Goal: Information Seeking & Learning: Learn about a topic

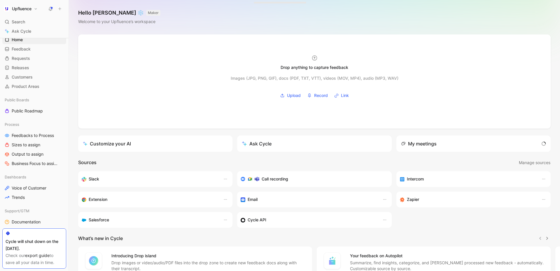
scroll to position [15, 0]
click at [30, 134] on span "Feedbacks to Process" at bounding box center [33, 135] width 42 height 6
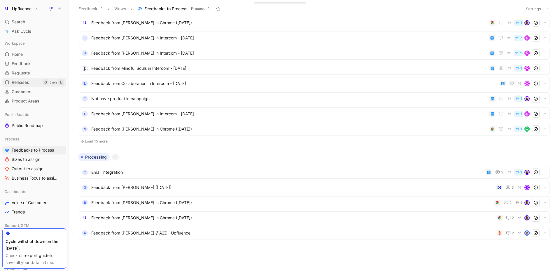
click at [25, 80] on span "Releases" at bounding box center [20, 82] width 17 height 6
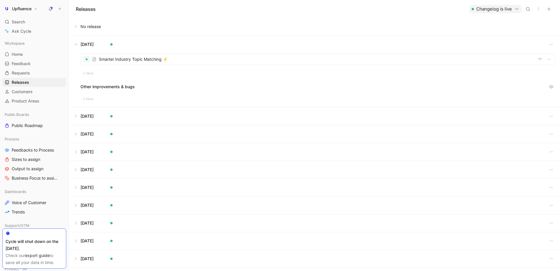
click at [108, 57] on div at bounding box center [318, 59] width 474 height 11
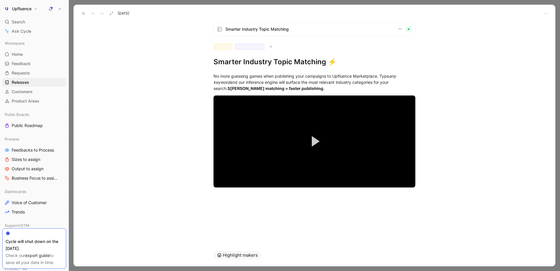
click at [83, 15] on icon at bounding box center [83, 13] width 5 height 5
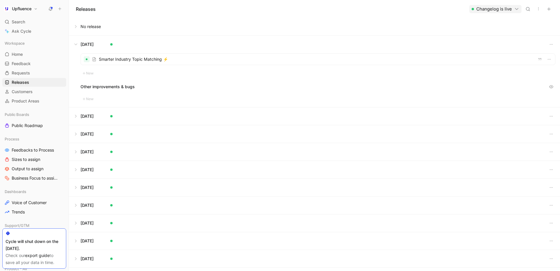
click at [78, 113] on button at bounding box center [314, 115] width 491 height 17
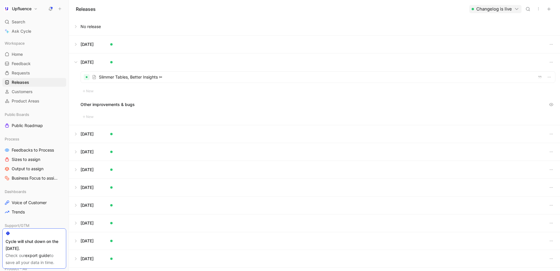
click at [127, 76] on div at bounding box center [318, 76] width 474 height 11
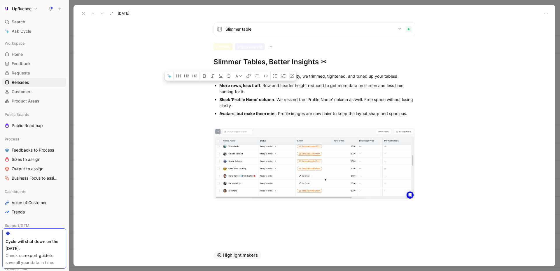
drag, startPoint x: 217, startPoint y: 82, endPoint x: 259, endPoint y: 90, distance: 42.7
click at [259, 90] on ul "More rows, less fluff : Row and header height reduced to get more data on scree…" at bounding box center [314, 99] width 224 height 36
click at [259, 90] on div "More rows, less fluff : Row and header height reduced to get more data on scree…" at bounding box center [317, 88] width 196 height 12
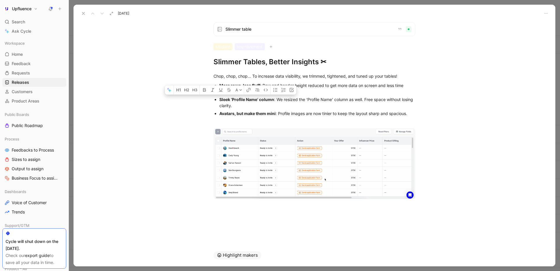
drag, startPoint x: 275, startPoint y: 104, endPoint x: 209, endPoint y: 101, distance: 65.7
click at [209, 101] on ul "More rows, less fluff : Row and header height reduced to get more data on scree…" at bounding box center [314, 99] width 224 height 36
click at [207, 107] on ul "More rows, less fluff : Row and header height reduced to get more data on scree…" at bounding box center [314, 99] width 224 height 36
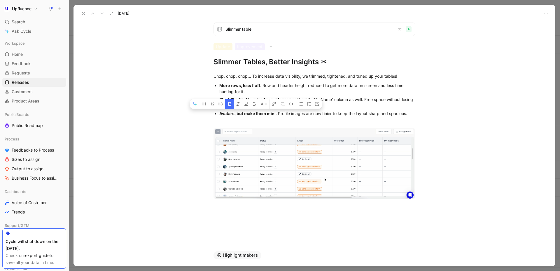
drag, startPoint x: 275, startPoint y: 113, endPoint x: 236, endPoint y: 113, distance: 39.1
click at [236, 113] on div "Avatars, but make them mini : Profile images are now tinier to keep the layout …" at bounding box center [317, 113] width 196 height 6
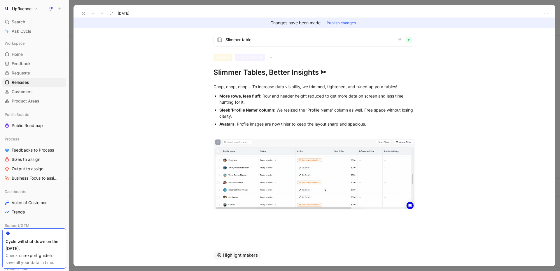
click at [343, 23] on button "Publish changes" at bounding box center [341, 23] width 35 height 8
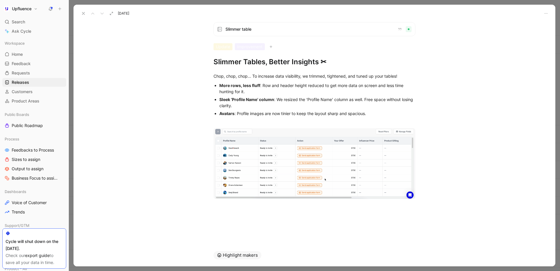
click at [81, 10] on button at bounding box center [83, 13] width 8 height 8
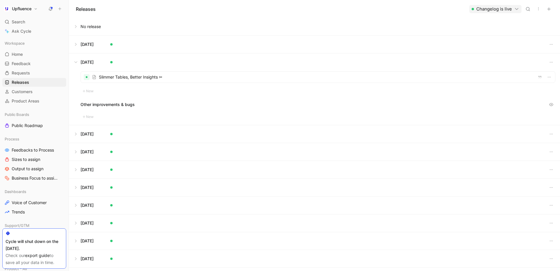
click at [80, 130] on button at bounding box center [314, 133] width 491 height 17
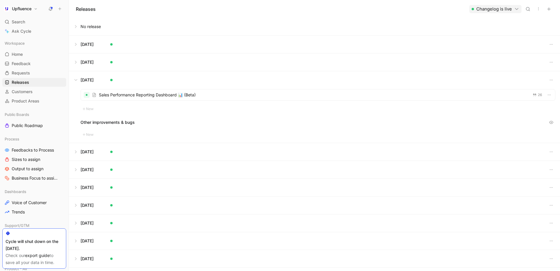
click at [76, 45] on button at bounding box center [314, 44] width 491 height 17
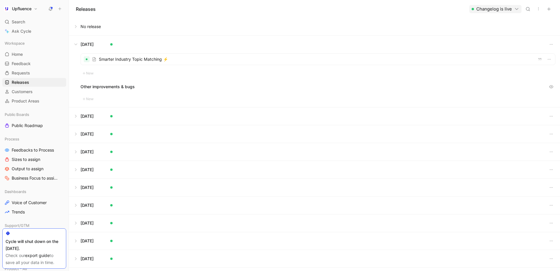
click at [78, 27] on button at bounding box center [314, 26] width 491 height 17
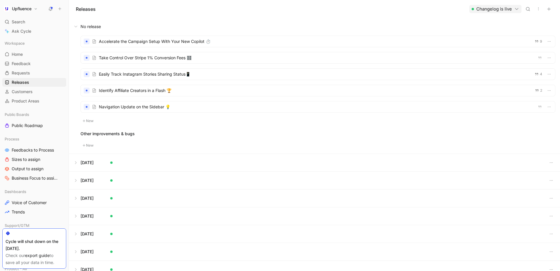
click at [134, 106] on div at bounding box center [318, 106] width 474 height 11
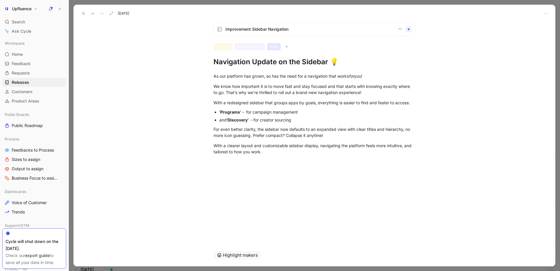
click at [85, 12] on icon at bounding box center [83, 13] width 5 height 5
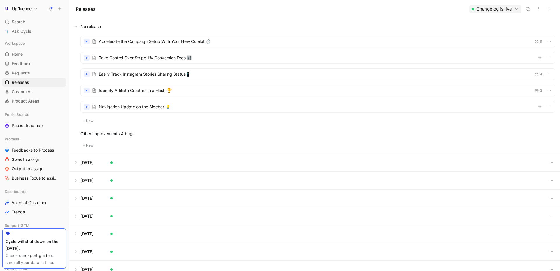
click at [30, 8] on h1 "Upfluence" at bounding box center [22, 8] width 20 height 5
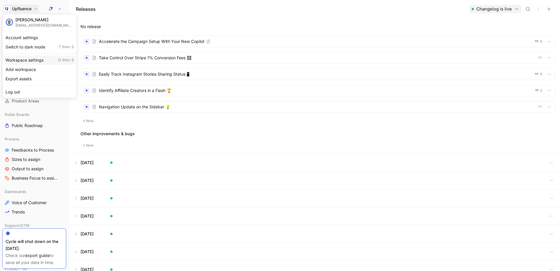
click at [41, 62] on div "Workspace settings G then S" at bounding box center [40, 59] width 72 height 9
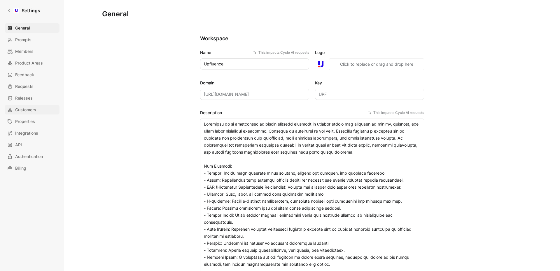
click at [48, 111] on link "Customers" at bounding box center [32, 109] width 55 height 9
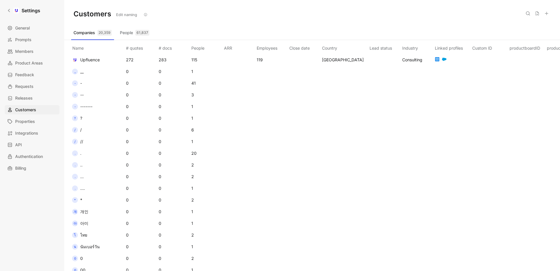
click at [135, 34] on button "People 61,837" at bounding box center [135, 32] width 34 height 9
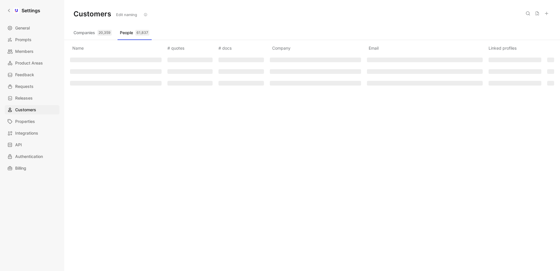
click at [99, 33] on div "20,359" at bounding box center [104, 33] width 14 height 6
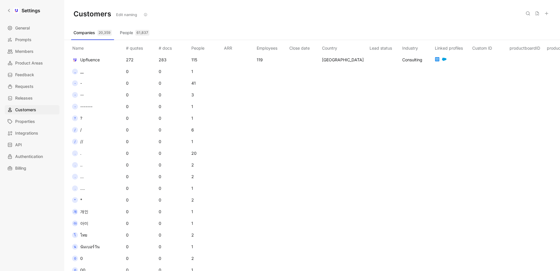
click at [149, 34] on div "61,837" at bounding box center [142, 33] width 14 height 6
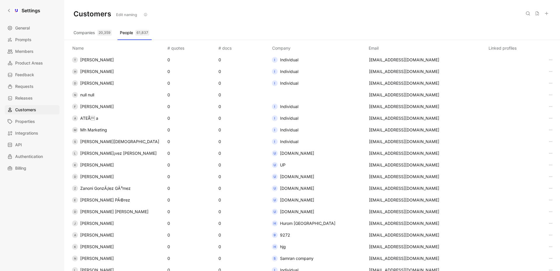
click at [98, 30] on div "20,359" at bounding box center [104, 33] width 14 height 6
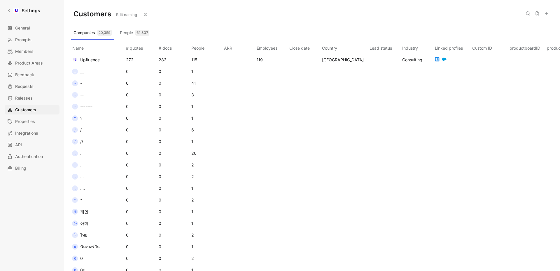
click at [134, 29] on button "People 61,837" at bounding box center [135, 32] width 34 height 9
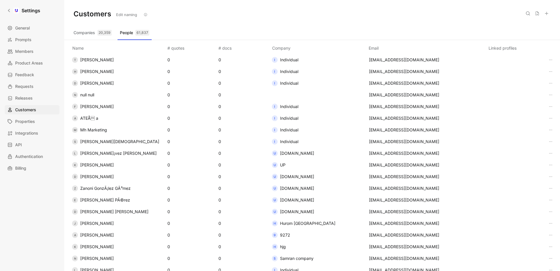
click at [104, 34] on div "20,359" at bounding box center [104, 33] width 14 height 6
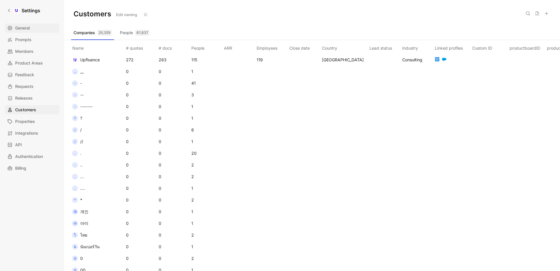
click at [30, 32] on link "General" at bounding box center [32, 27] width 55 height 9
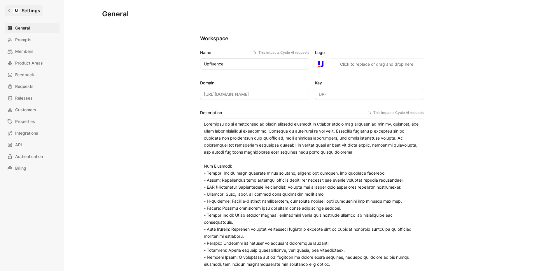
click at [8, 9] on icon at bounding box center [9, 10] width 4 height 4
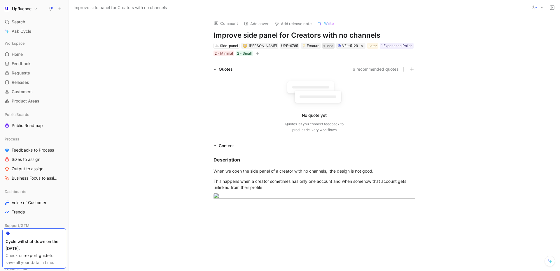
click at [326, 46] on span "Idea" at bounding box center [329, 46] width 7 height 6
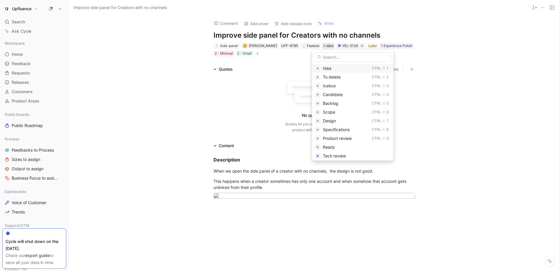
click at [334, 66] on div "Idea" at bounding box center [346, 68] width 47 height 7
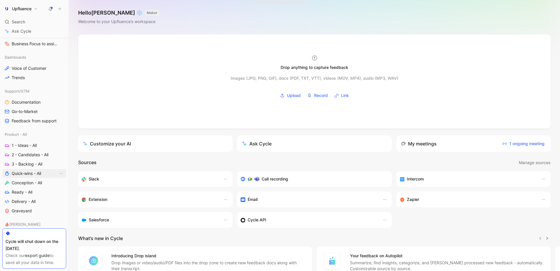
scroll to position [165, 0]
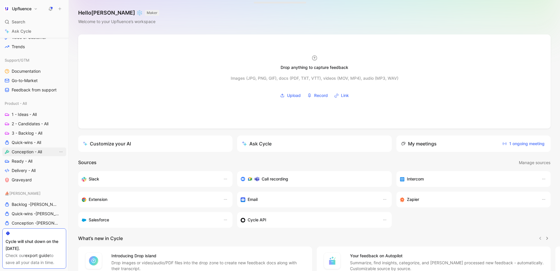
click at [26, 153] on span "Conception - All" at bounding box center [27, 152] width 30 height 6
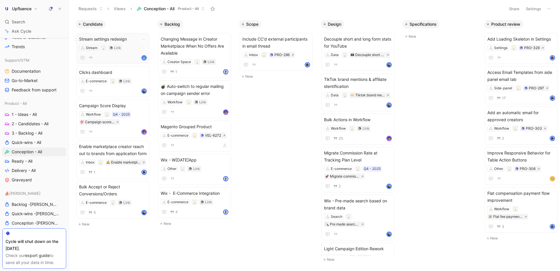
click at [136, 49] on div "Stream Link" at bounding box center [113, 48] width 68 height 6
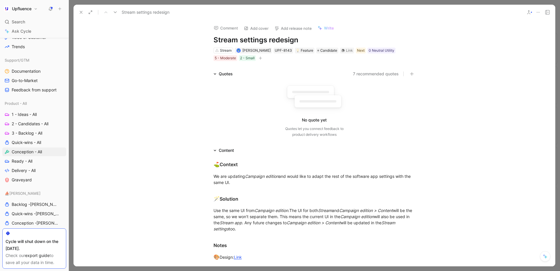
click at [539, 14] on icon at bounding box center [538, 12] width 5 height 5
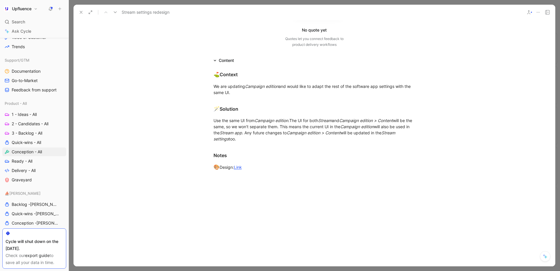
scroll to position [29, 0]
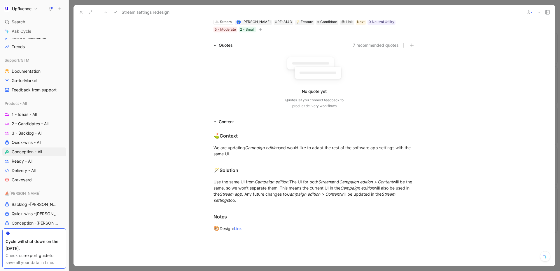
click at [214, 45] on icon at bounding box center [214, 45] width 3 height 3
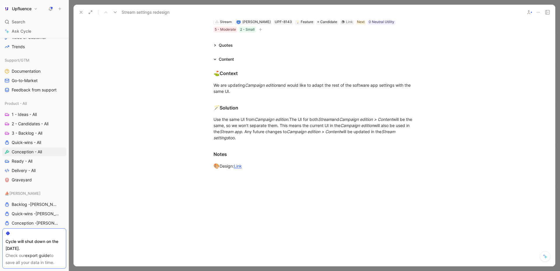
click at [213, 60] on icon at bounding box center [214, 59] width 3 height 3
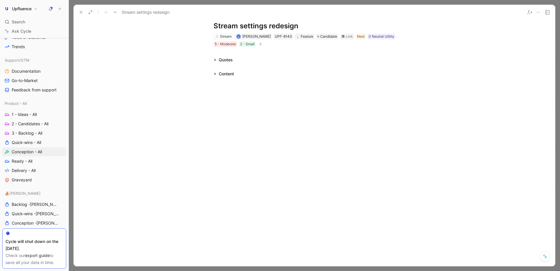
scroll to position [0, 0]
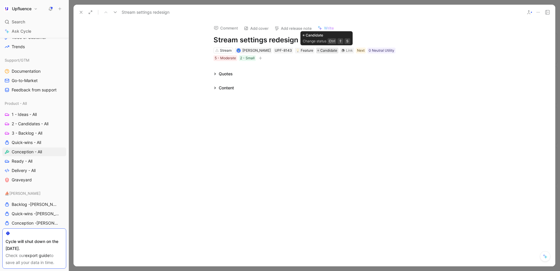
click at [328, 50] on span "Candidate" at bounding box center [328, 51] width 17 height 6
click at [82, 15] on button at bounding box center [81, 12] width 8 height 8
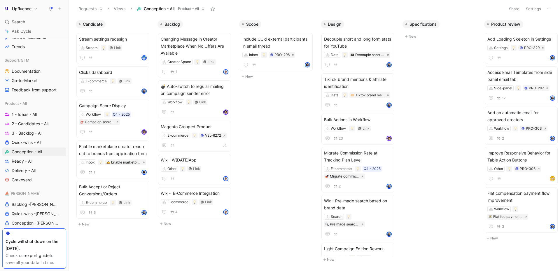
click at [528, 9] on button "Settings" at bounding box center [533, 9] width 20 height 8
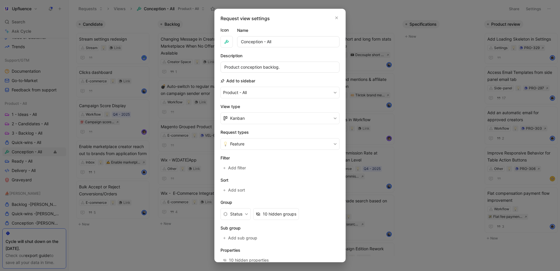
scroll to position [33, 0]
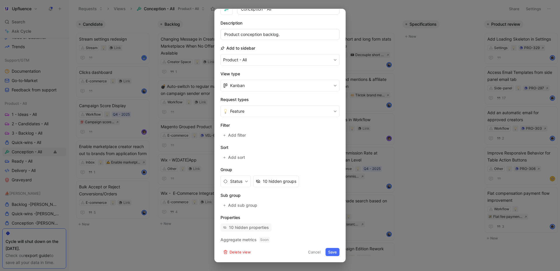
click at [256, 229] on div "10 hidden properties" at bounding box center [249, 227] width 40 height 7
click at [240, 136] on span "Add filter" at bounding box center [237, 135] width 18 height 7
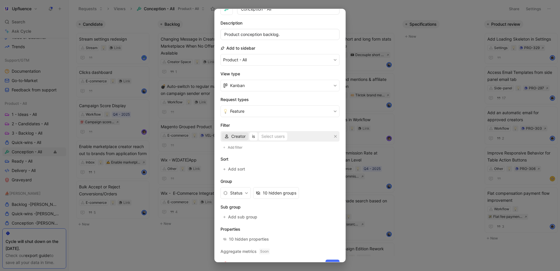
click at [233, 136] on span "Creator" at bounding box center [238, 136] width 14 height 7
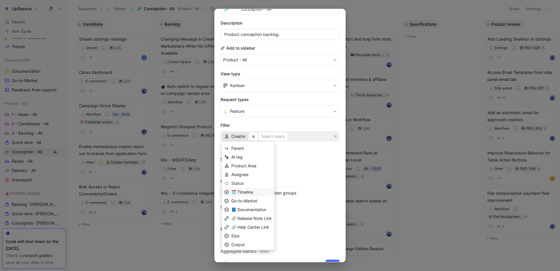
scroll to position [19, 0]
click at [246, 164] on div "Status" at bounding box center [251, 164] width 41 height 7
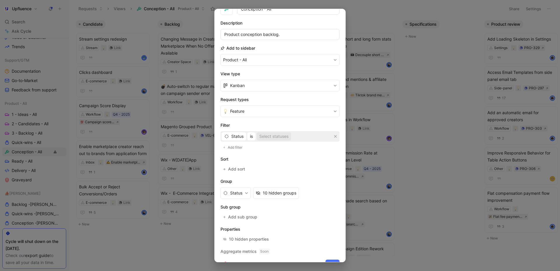
click at [274, 136] on div "Select statuses" at bounding box center [273, 136] width 29 height 7
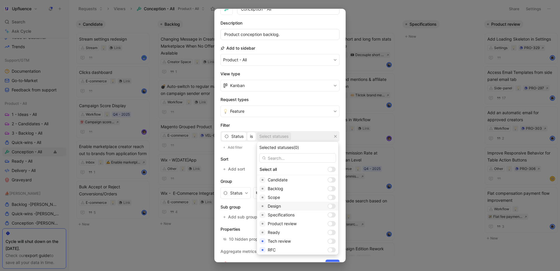
scroll to position [41, 0]
click at [328, 218] on div at bounding box center [330, 218] width 4 height 4
click at [328, 209] on div at bounding box center [330, 210] width 4 height 4
click at [313, 197] on div "Specifications" at bounding box center [297, 201] width 81 height 9
click at [328, 190] on div at bounding box center [332, 192] width 8 height 5
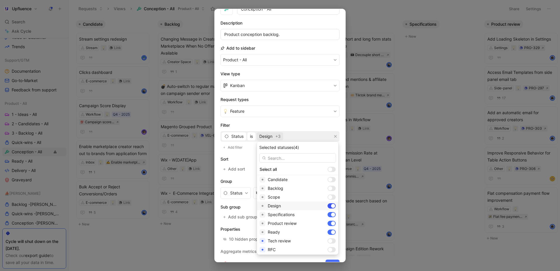
scroll to position [26, 0]
click at [328, 197] on div at bounding box center [330, 198] width 4 height 4
click at [328, 187] on div at bounding box center [332, 189] width 8 height 5
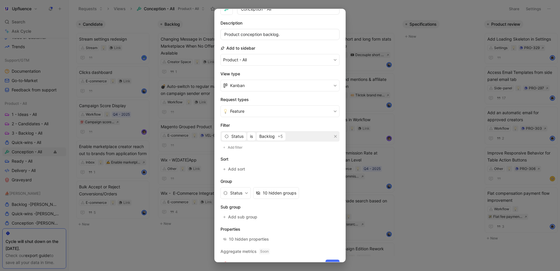
scroll to position [44, 0]
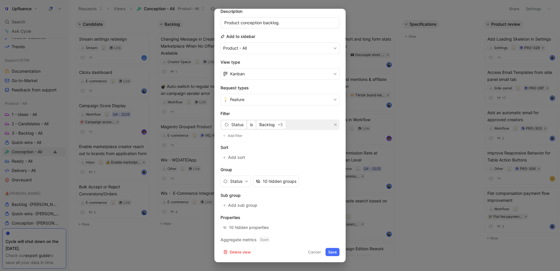
click at [326, 252] on button "Save" at bounding box center [332, 252] width 14 height 8
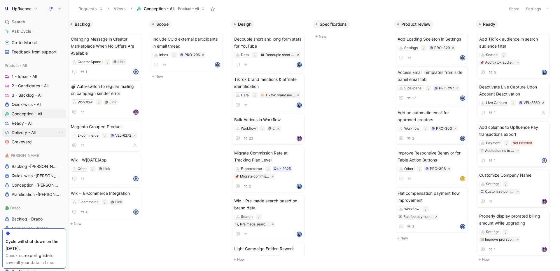
scroll to position [222, 0]
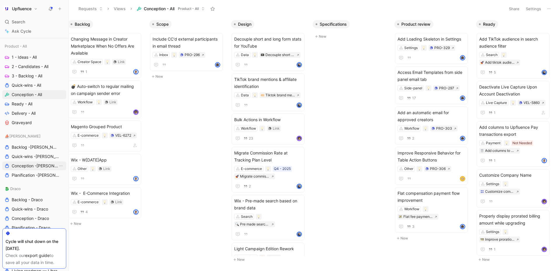
click at [34, 166] on span "Conception - [PERSON_NAME]" at bounding box center [35, 166] width 46 height 6
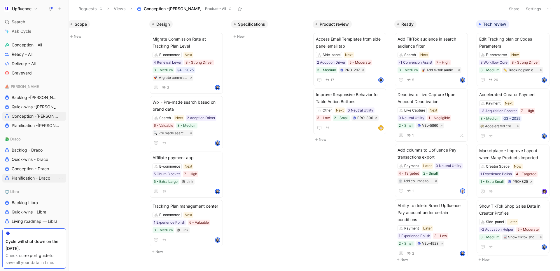
scroll to position [276, 0]
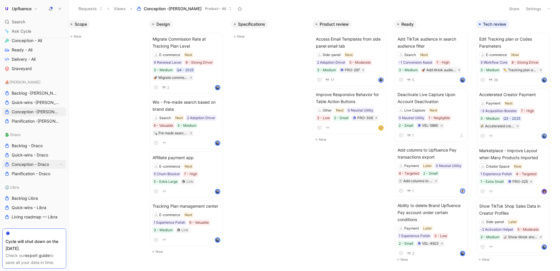
click at [34, 164] on span "Conception - Draco" at bounding box center [30, 164] width 37 height 6
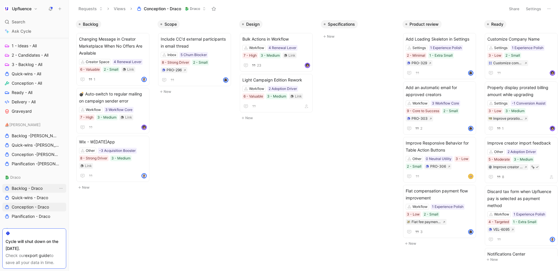
scroll to position [226, 0]
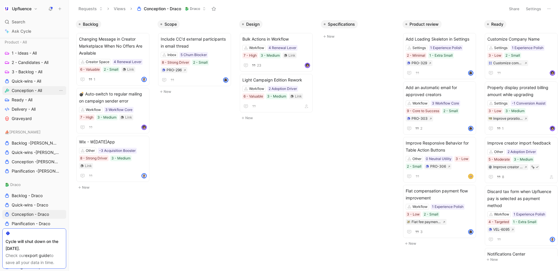
click at [28, 89] on span "Conception - All" at bounding box center [27, 90] width 30 height 6
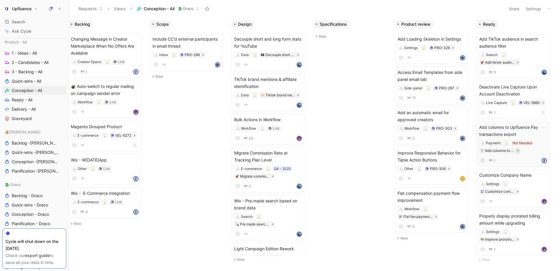
click at [519, 149] on button at bounding box center [518, 151] width 4 height 6
click at [453, 48] on icon at bounding box center [452, 48] width 3 height 3
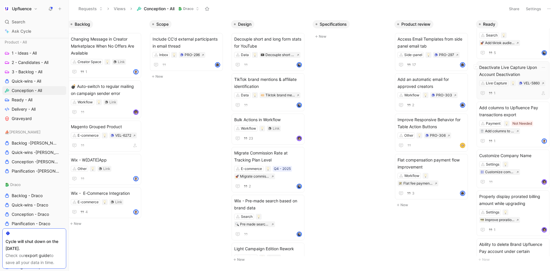
scroll to position [24, 0]
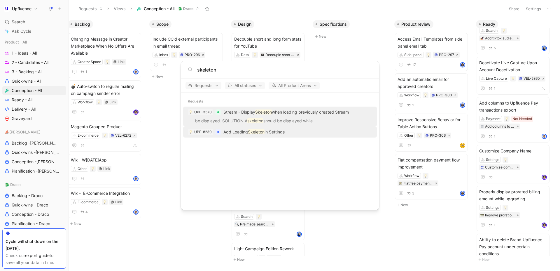
type input "skeleton"
click at [311, 133] on div "UPF-8230 Add Loading Skeleton in Settings" at bounding box center [280, 132] width 190 height 10
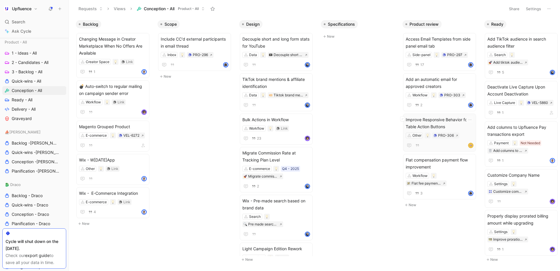
click at [454, 126] on span "Improve Responsive Behavior for Table Action Buttons" at bounding box center [440, 123] width 68 height 14
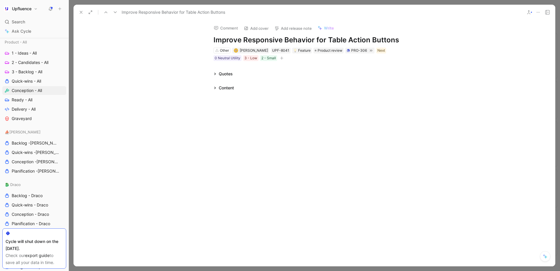
click at [80, 12] on icon at bounding box center [81, 12] width 5 height 5
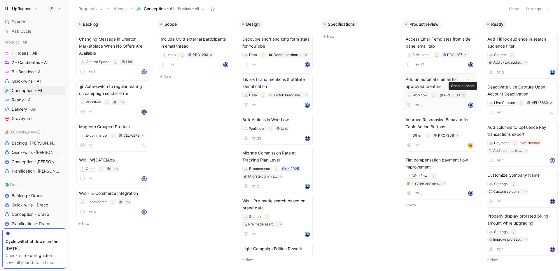
click at [464, 96] on icon at bounding box center [463, 95] width 3 height 3
click at [441, 83] on span "Add an automatic email for approved creators" at bounding box center [440, 83] width 68 height 14
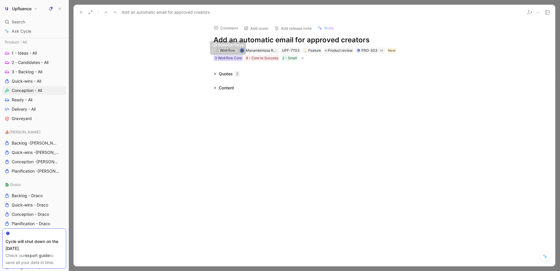
click at [229, 58] on div "3 Workflow Core" at bounding box center [228, 58] width 27 height 6
click at [339, 48] on span "Product review" at bounding box center [340, 51] width 25 height 6
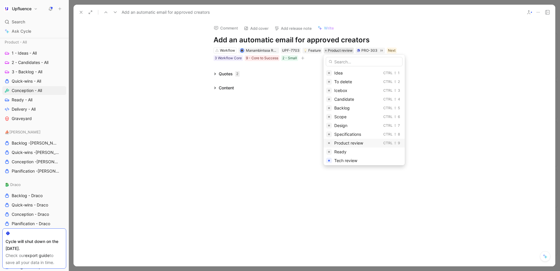
scroll to position [26, 0]
click at [345, 135] on span "Tech review" at bounding box center [345, 134] width 23 height 5
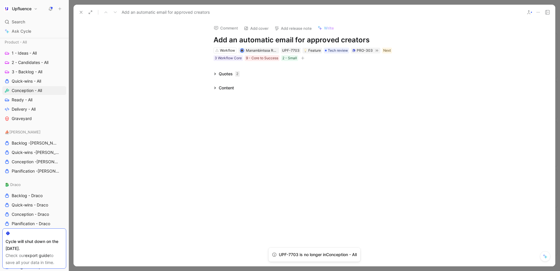
click at [80, 12] on icon at bounding box center [81, 12] width 5 height 5
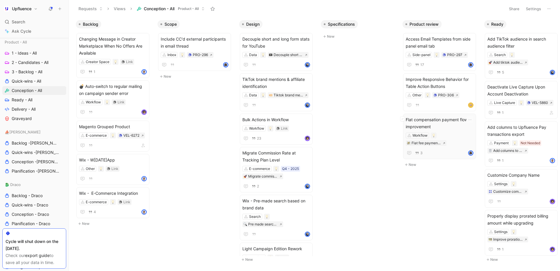
click at [428, 125] on span "Flat compensation payment flow improvement" at bounding box center [440, 123] width 68 height 14
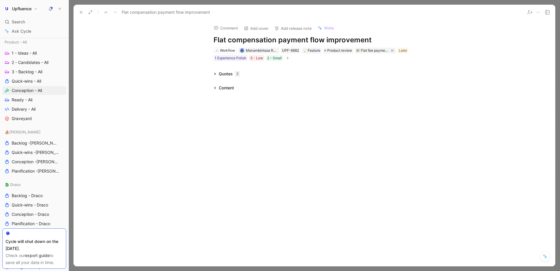
click at [80, 11] on use at bounding box center [81, 12] width 2 height 2
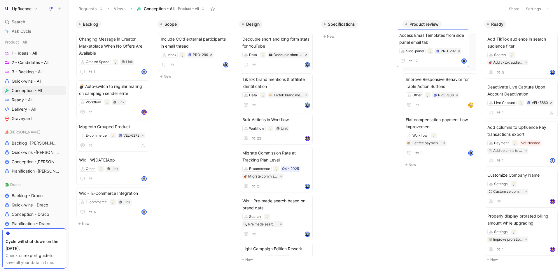
drag, startPoint x: 446, startPoint y: 42, endPoint x: 440, endPoint y: 39, distance: 6.5
click at [454, 44] on span "Access Email Templates from side panel email tab" at bounding box center [440, 43] width 68 height 14
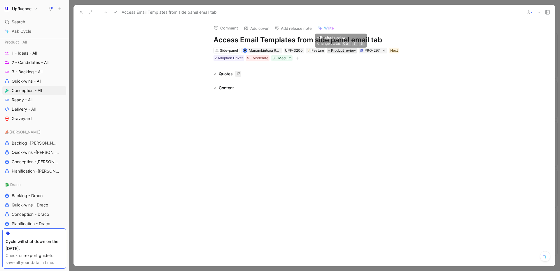
click at [333, 50] on span "Product review" at bounding box center [343, 51] width 25 height 6
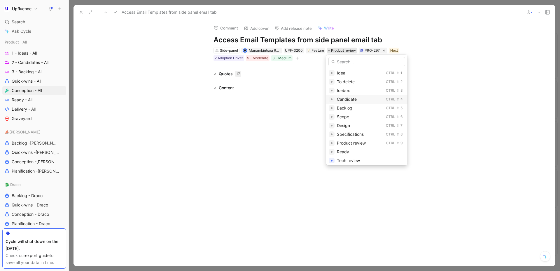
click at [350, 96] on div "Candidate" at bounding box center [360, 99] width 47 height 7
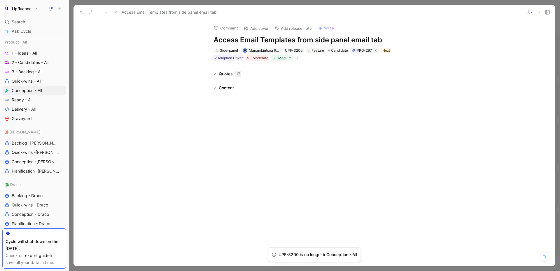
click at [76, 8] on div "Access Email Templates from side panel email tab" at bounding box center [299, 12] width 446 height 9
click at [83, 12] on icon at bounding box center [81, 12] width 5 height 5
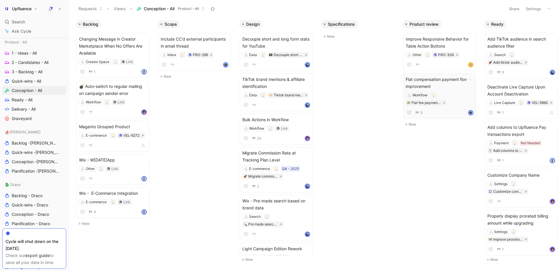
click at [444, 78] on span "Flat compensation payment flow improvement" at bounding box center [440, 83] width 68 height 14
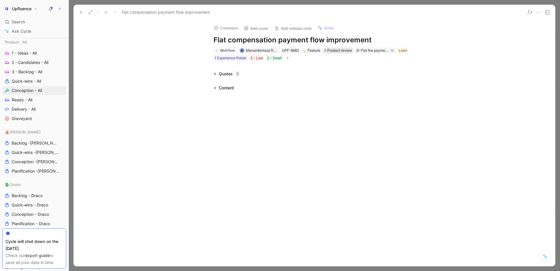
click at [345, 52] on span "Product review" at bounding box center [339, 51] width 25 height 6
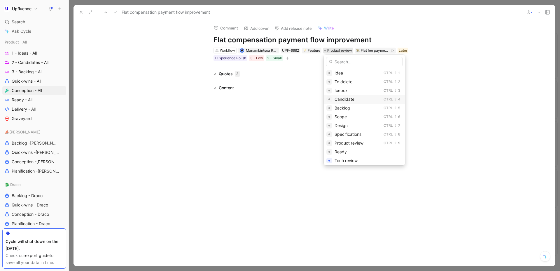
click at [345, 98] on span "Candidate" at bounding box center [345, 99] width 20 height 5
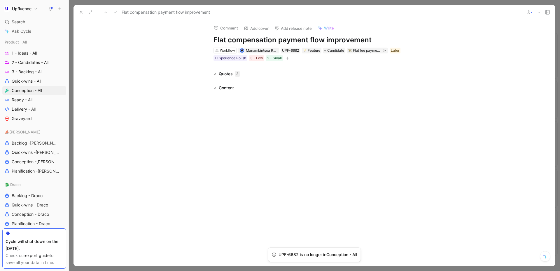
click at [135, 29] on div "Comment Add cover Add release note Write Flat compensation payment flow improve…" at bounding box center [314, 143] width 482 height 246
click at [79, 11] on icon at bounding box center [81, 12] width 5 height 5
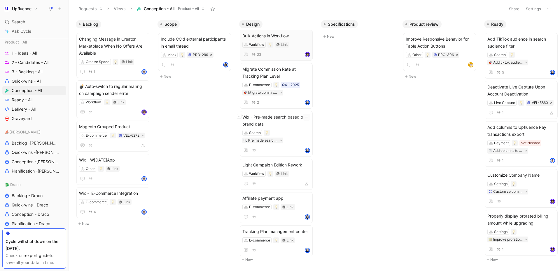
scroll to position [89, 0]
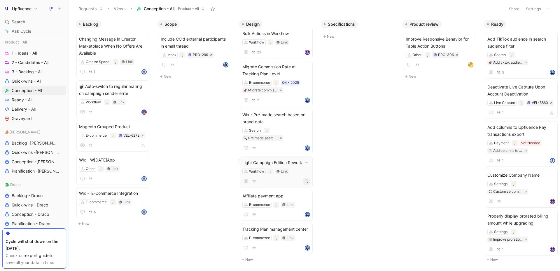
click at [306, 179] on icon "button" at bounding box center [306, 180] width 3 height 3
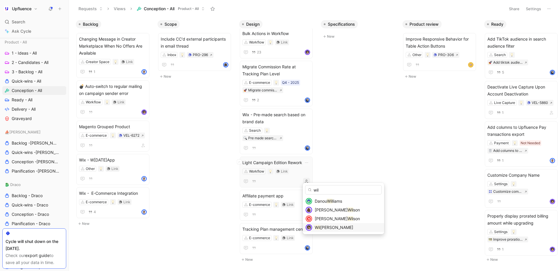
type input "wil"
click at [330, 227] on span "liam Di Carlo" at bounding box center [336, 227] width 33 height 5
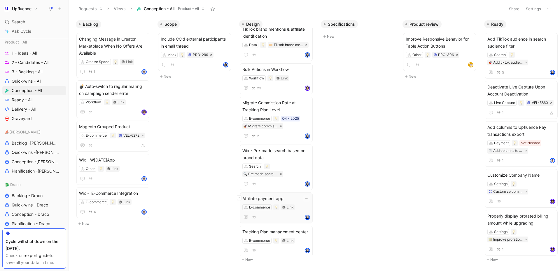
scroll to position [0, 0]
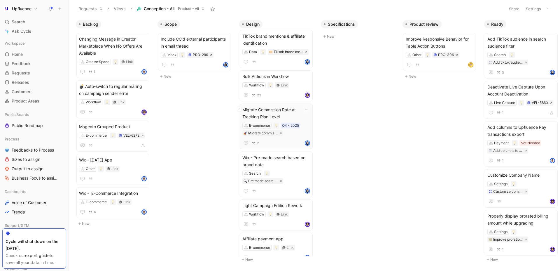
scroll to position [50, 0]
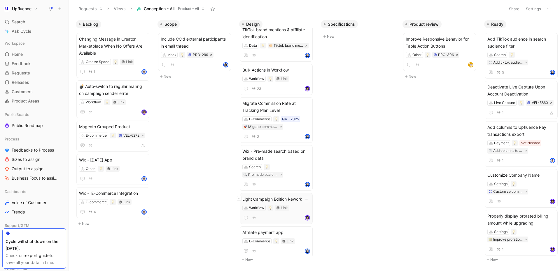
click at [292, 197] on span "Light Campaign Edition Rework" at bounding box center [276, 198] width 68 height 7
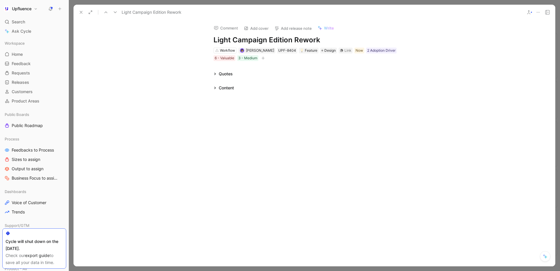
click at [208, 74] on div "Quotes" at bounding box center [314, 73] width 224 height 7
click at [214, 74] on icon at bounding box center [214, 73] width 3 height 3
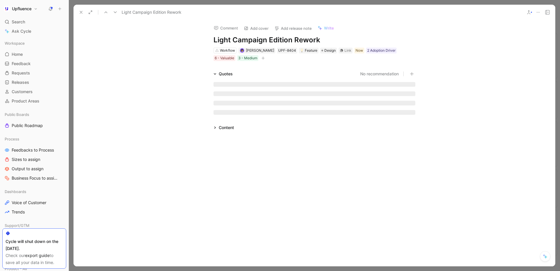
click at [216, 126] on icon at bounding box center [214, 127] width 3 height 3
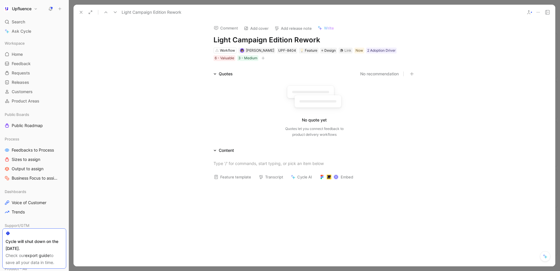
click at [82, 11] on use at bounding box center [81, 12] width 2 height 2
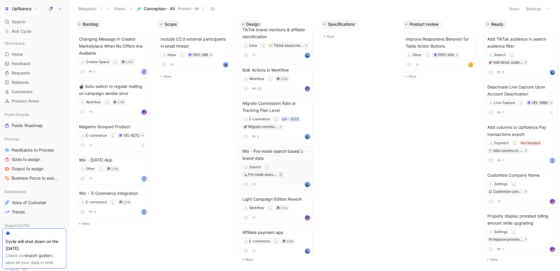
click at [282, 174] on icon at bounding box center [281, 175] width 2 height 2
